Goal: Task Accomplishment & Management: Manage account settings

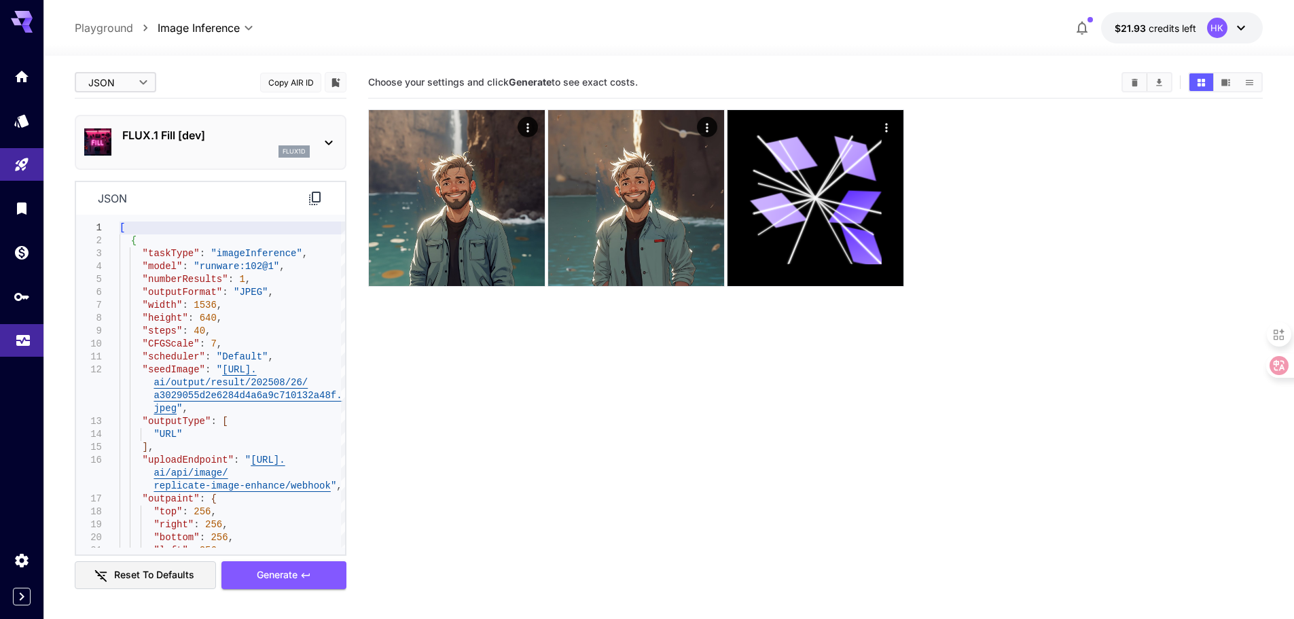
click at [19, 344] on icon "Usage" at bounding box center [23, 336] width 16 height 16
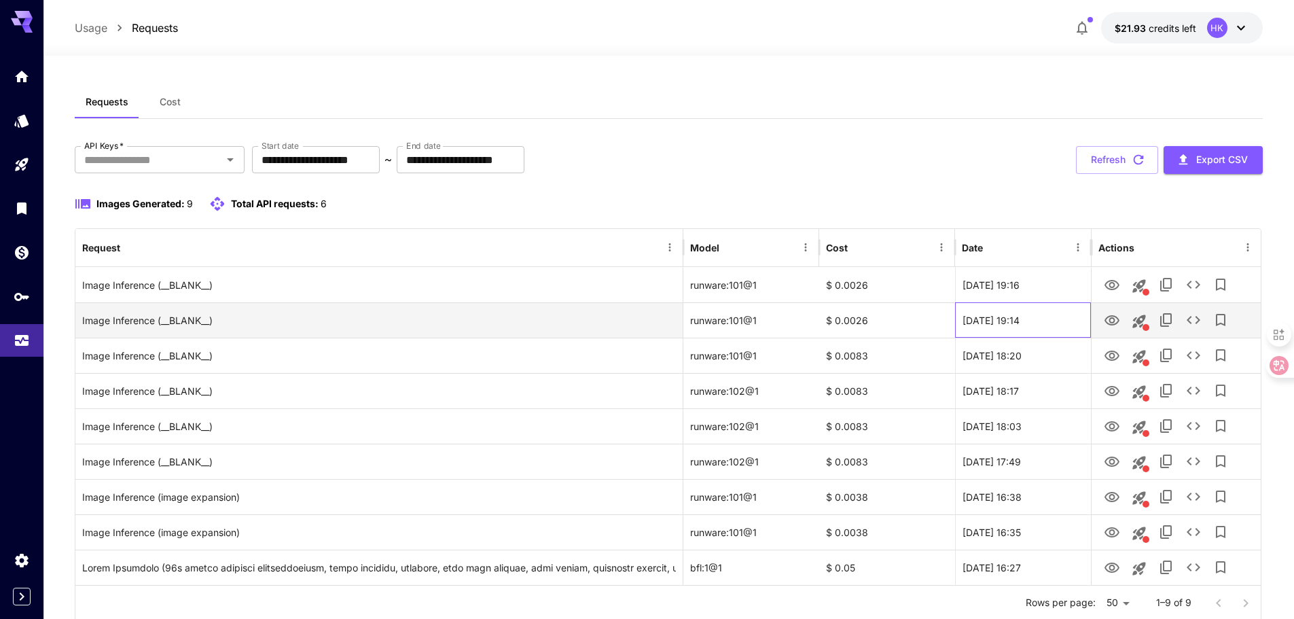
drag, startPoint x: 1026, startPoint y: 321, endPoint x: 1062, endPoint y: 319, distance: 35.3
click at [1062, 319] on div "[DATE] 19:14" at bounding box center [1023, 319] width 136 height 35
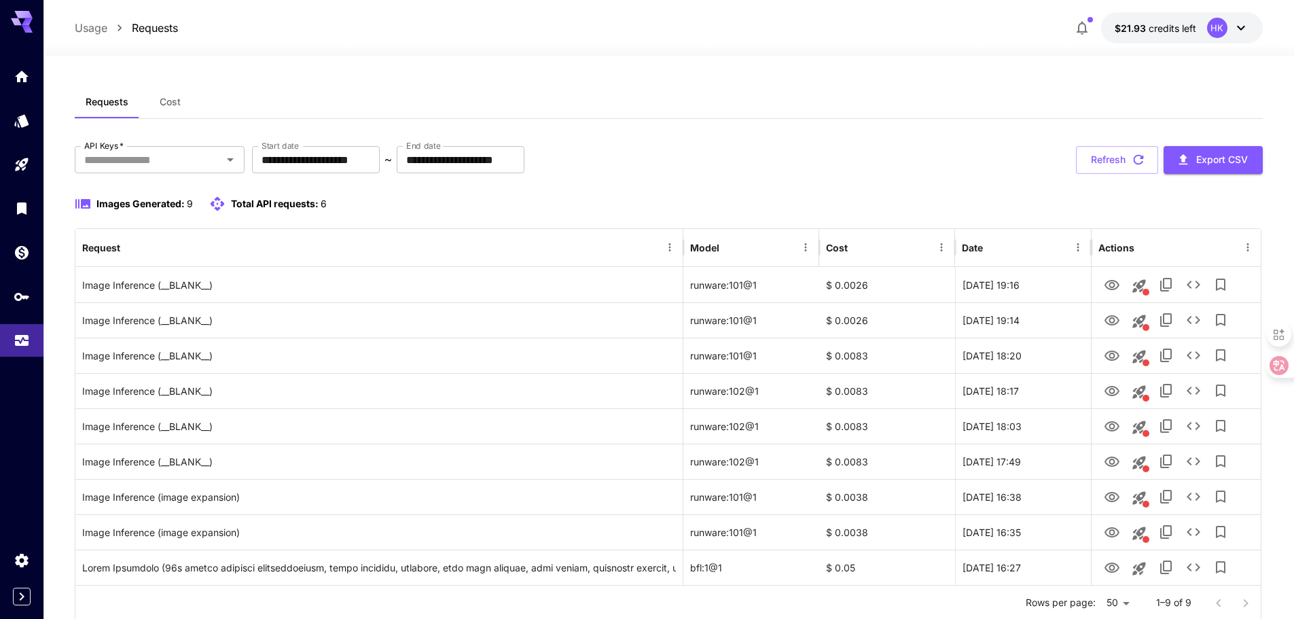
click at [1155, 204] on div "Images Generated: 9 Total API requests: 6" at bounding box center [669, 204] width 1188 height 16
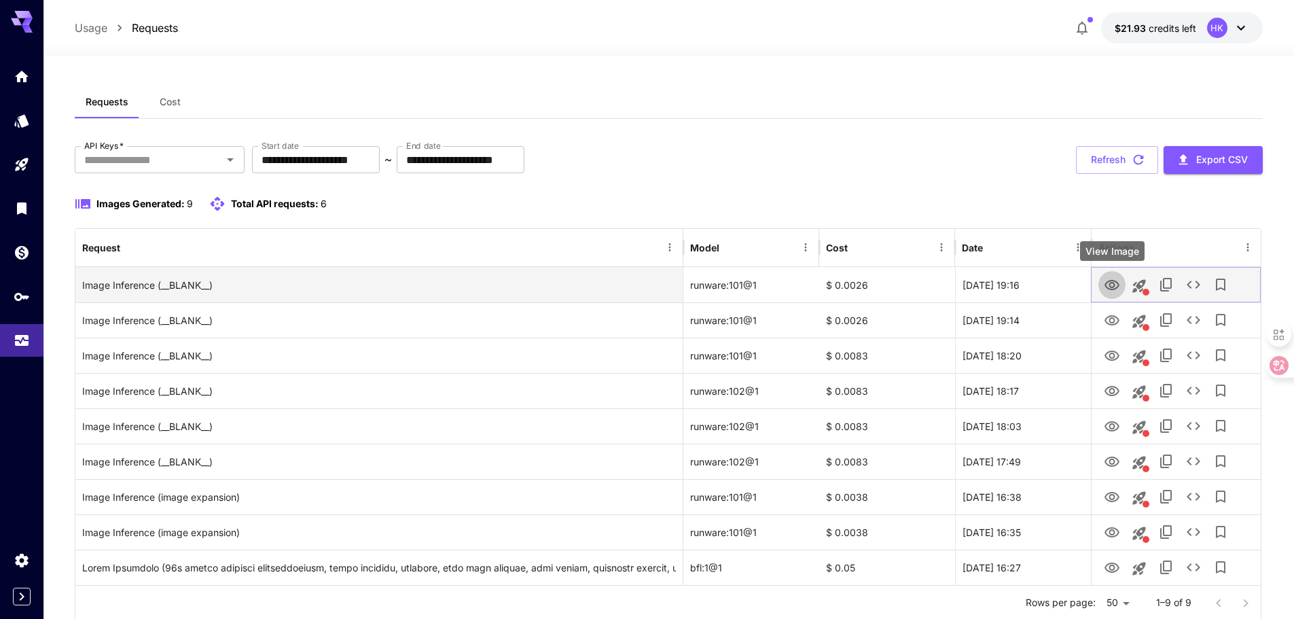
click at [1113, 285] on icon "View Image" at bounding box center [1112, 285] width 16 height 16
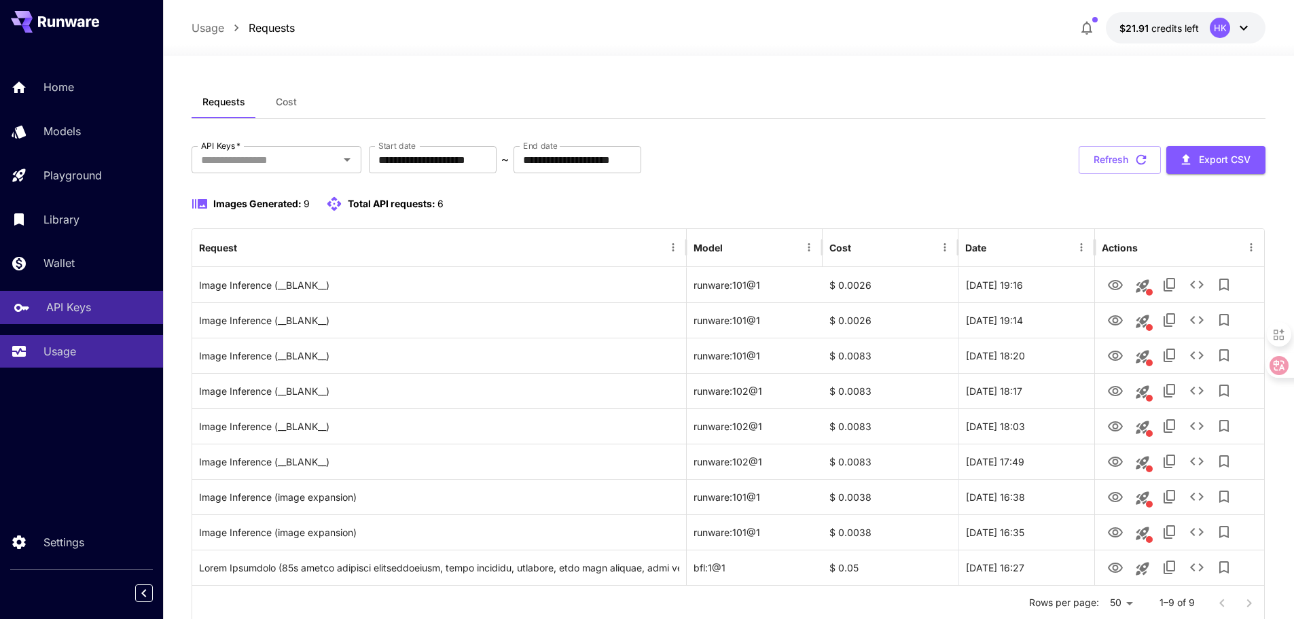
click at [86, 306] on p "API Keys" at bounding box center [68, 307] width 45 height 16
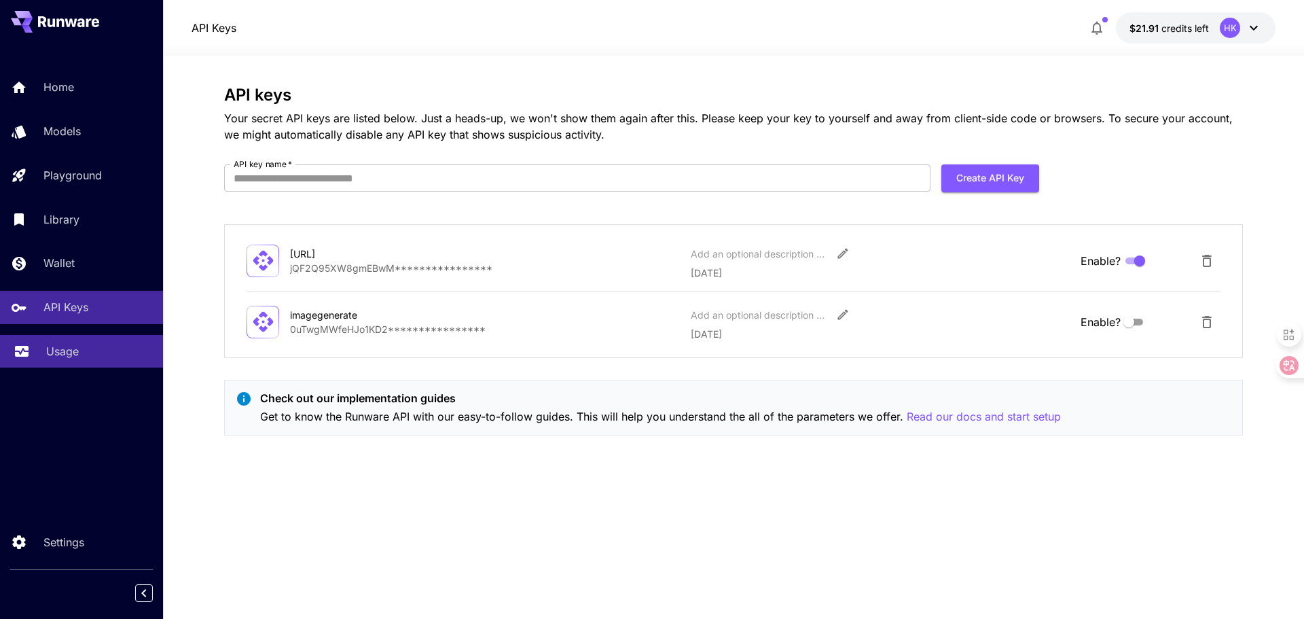
click at [67, 353] on p "Usage" at bounding box center [62, 351] width 33 height 16
